Goal: Task Accomplishment & Management: Use online tool/utility

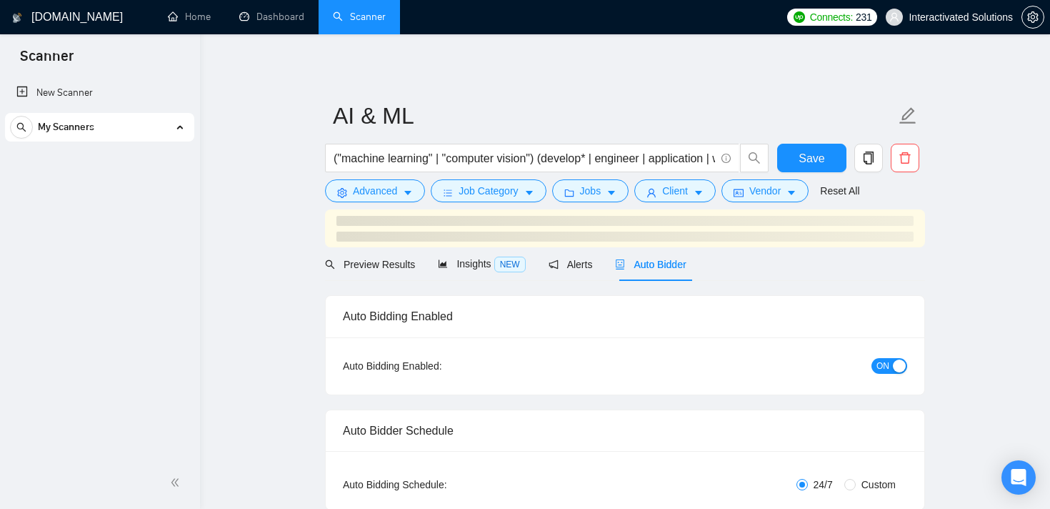
checkbox input "true"
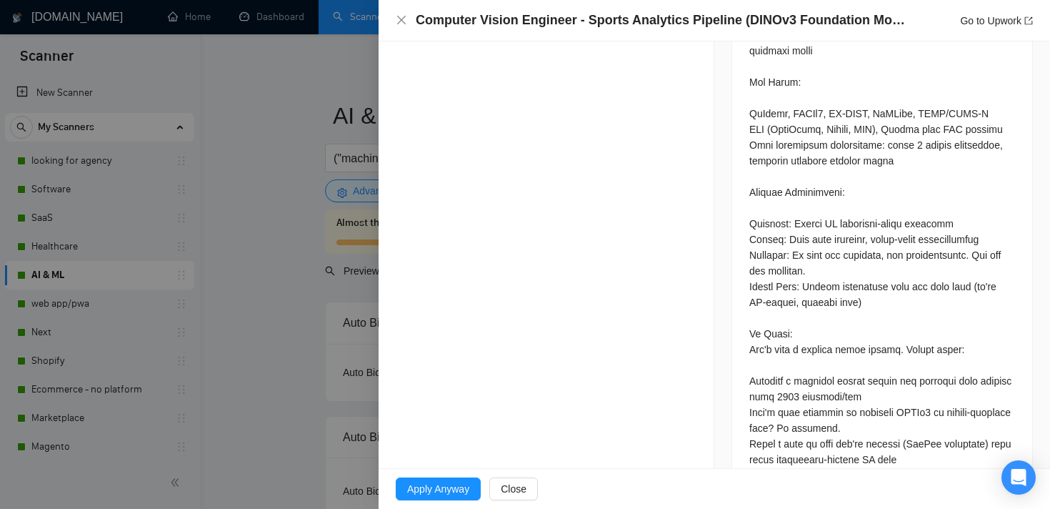
scroll to position [1439, 0]
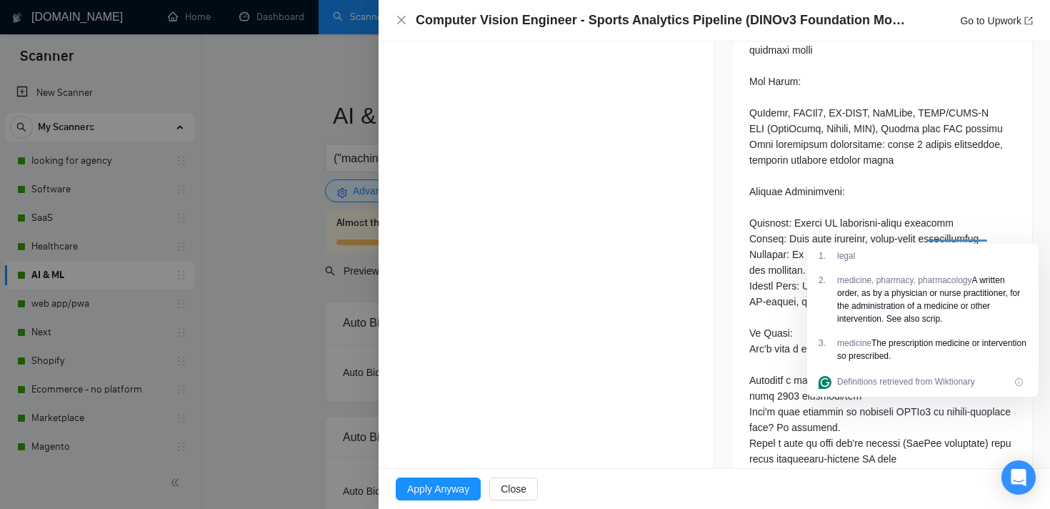
click at [945, 242] on div at bounding box center [945, 242] width 0 height 0
click at [918, 508] on div at bounding box center [525, 509] width 1050 height 0
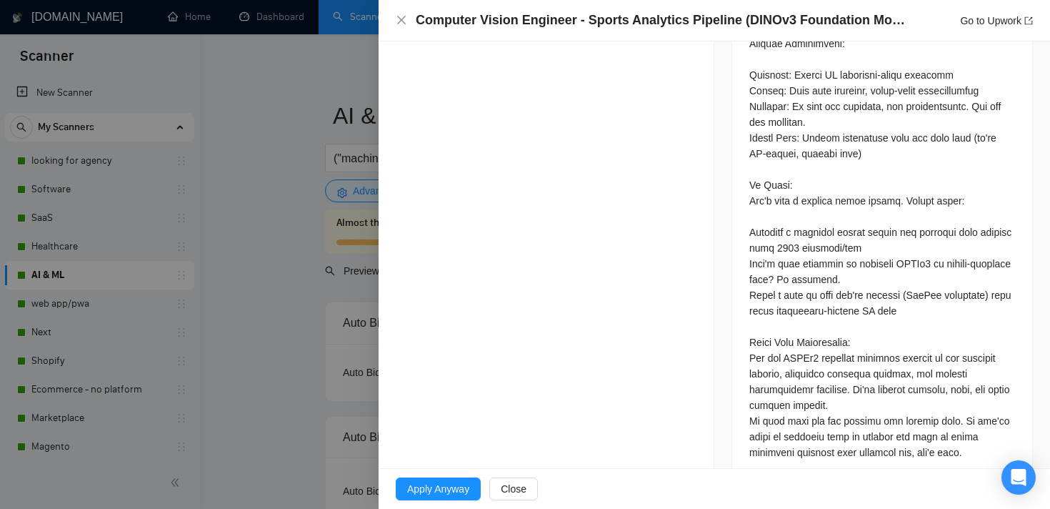
scroll to position [1588, 0]
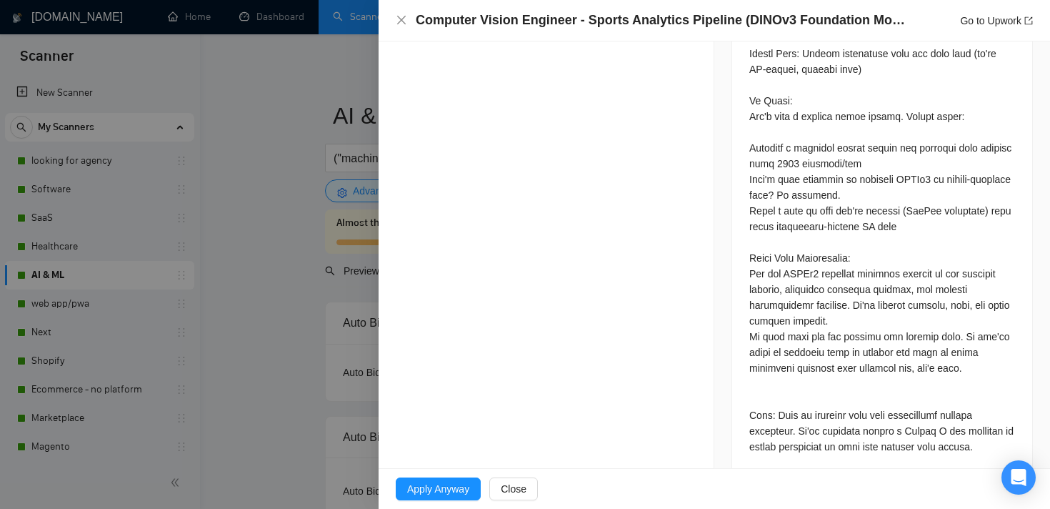
scroll to position [1679, 0]
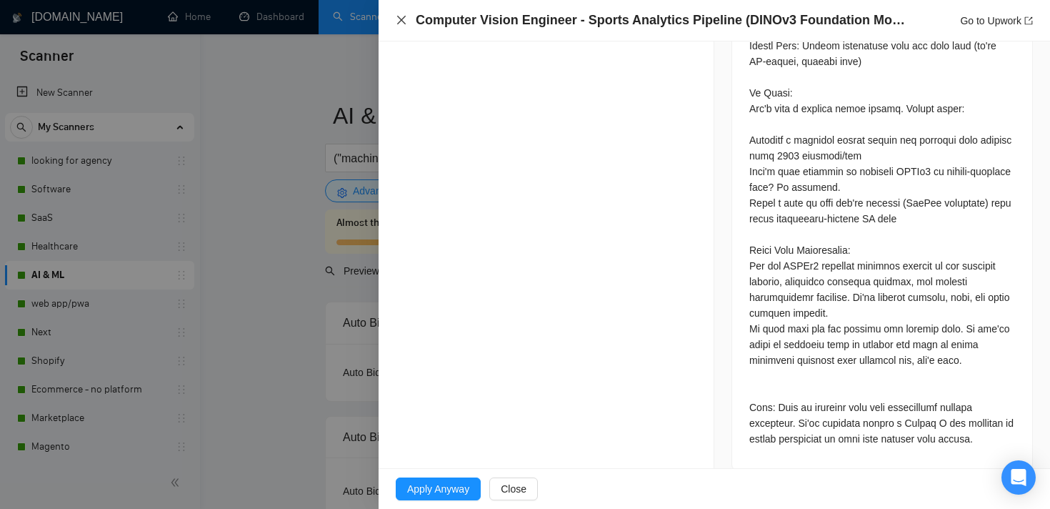
click at [400, 21] on icon "close" at bounding box center [401, 20] width 9 height 9
